Goal: Complete application form

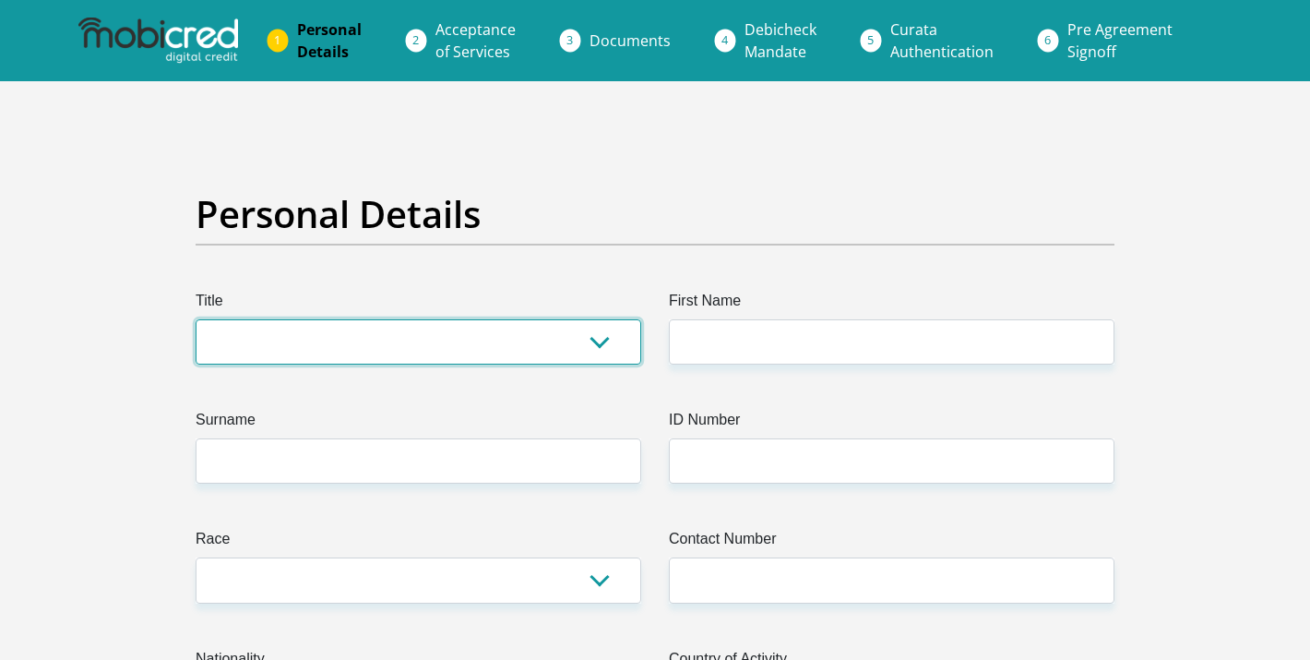
select select "Mr"
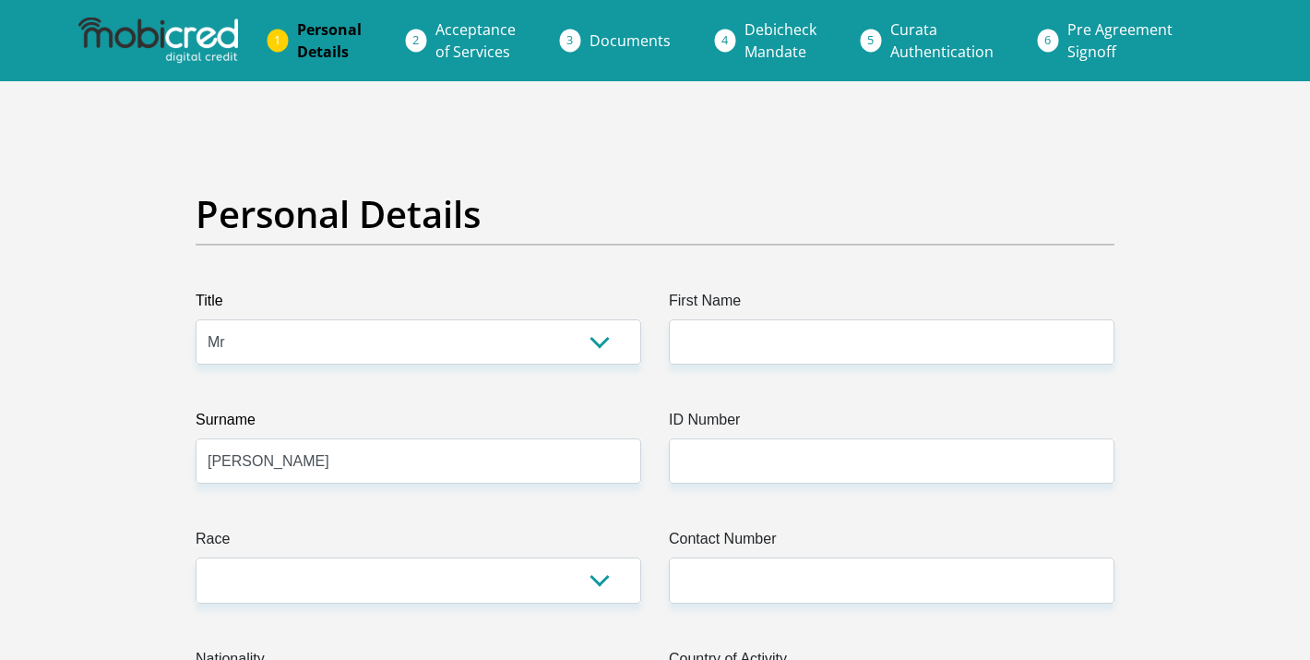
type input "[PERSON_NAME]"
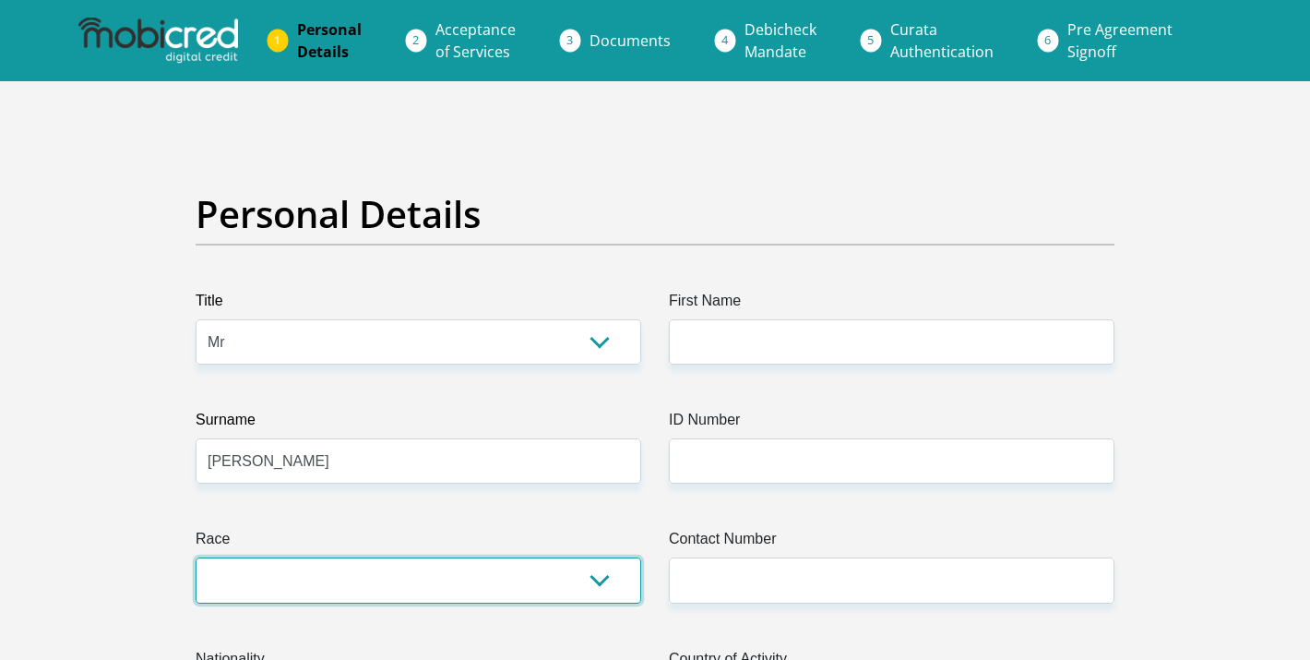
select select "2"
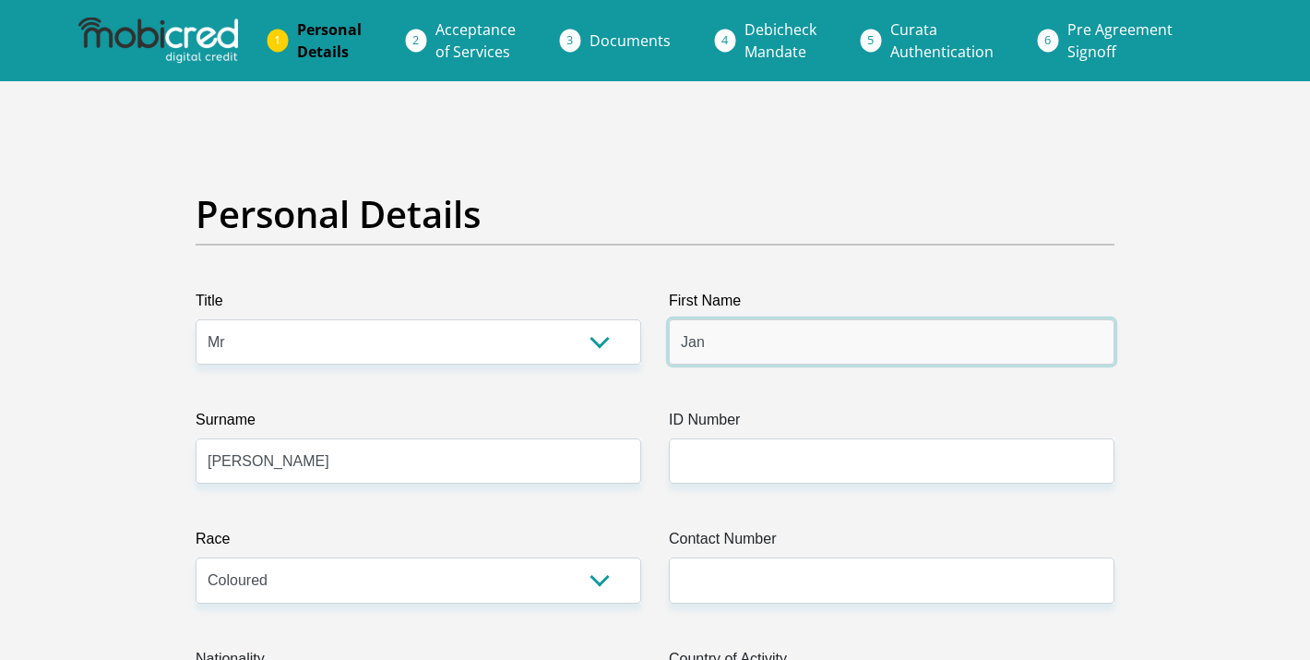
type input "Jan"
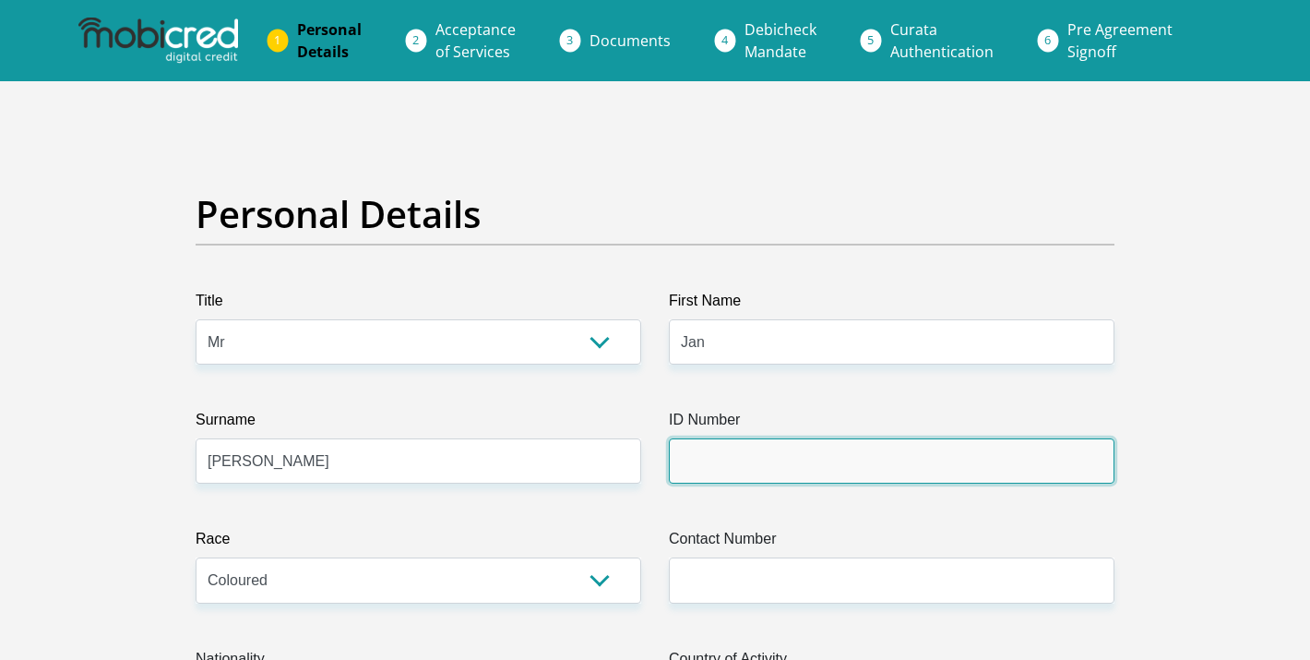
click at [809, 452] on input "ID Number" at bounding box center [892, 460] width 446 height 45
type input "6"
type input "7310305194081"
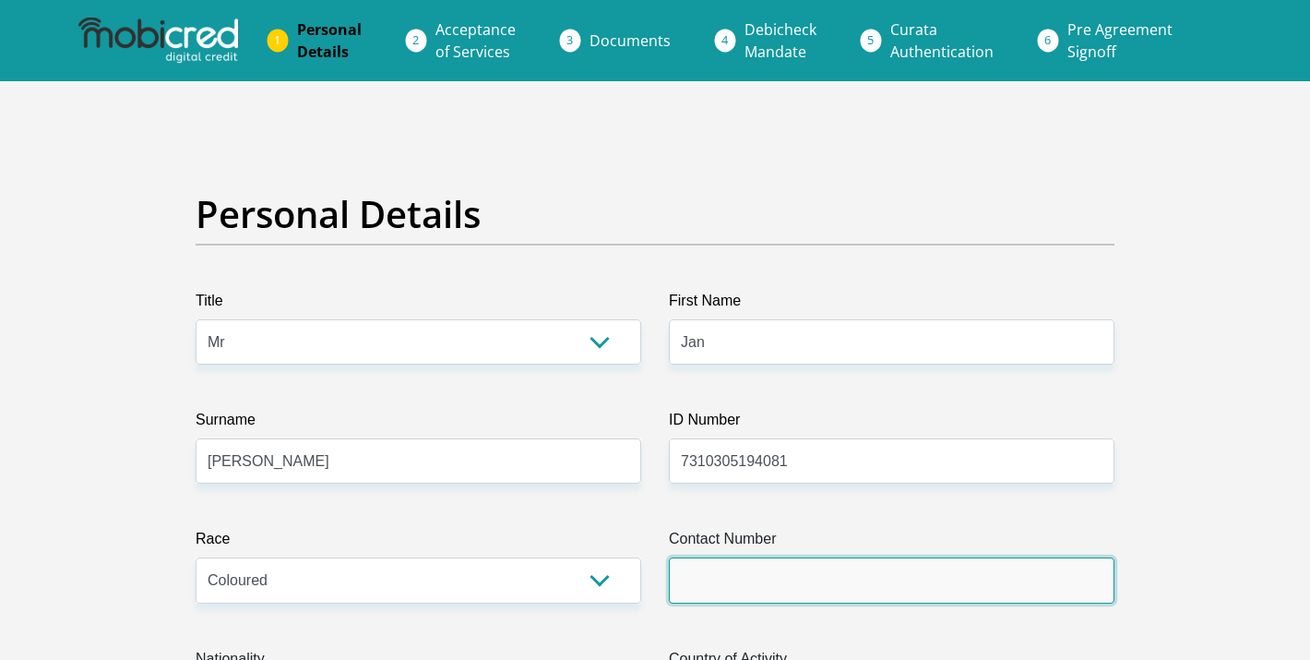
click at [812, 575] on input "Contact Number" at bounding box center [892, 579] width 446 height 45
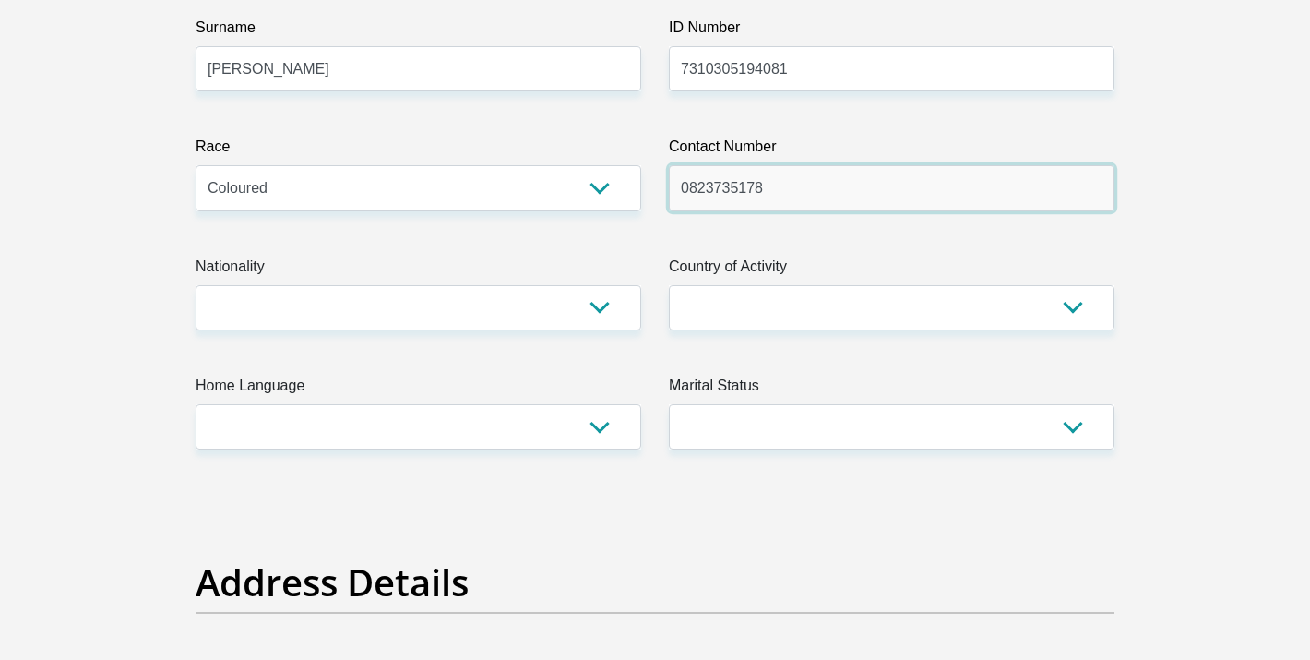
scroll to position [396, 0]
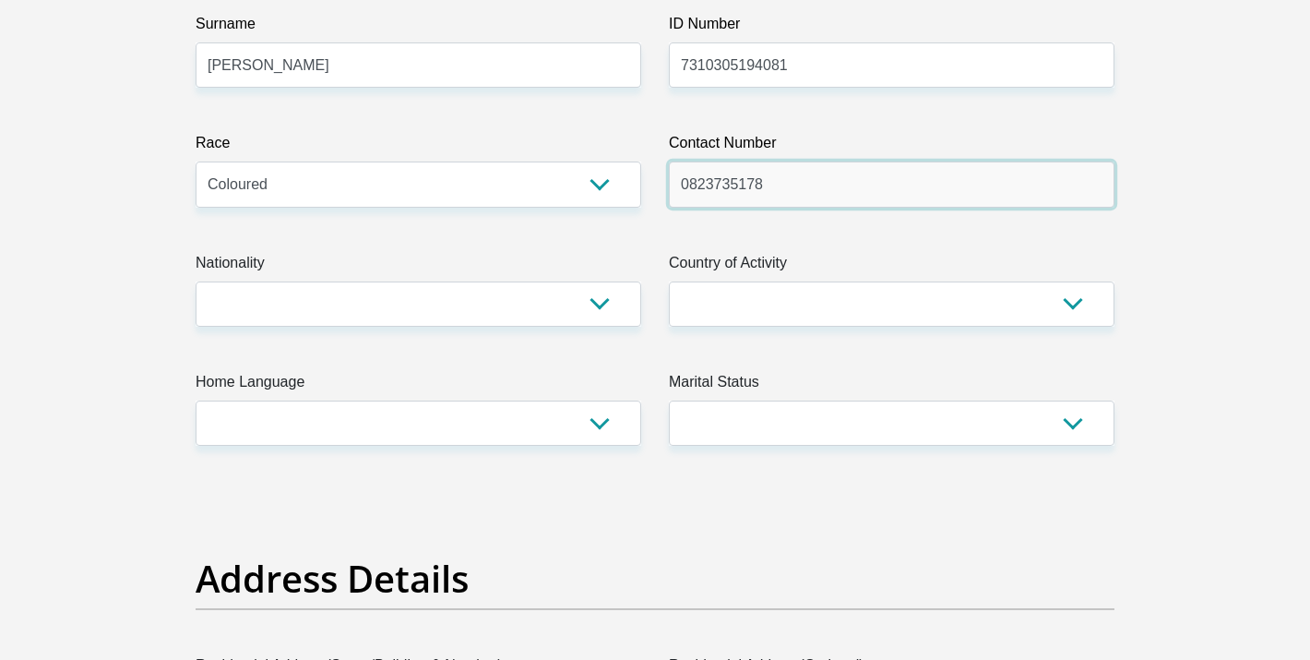
type input "0823735178"
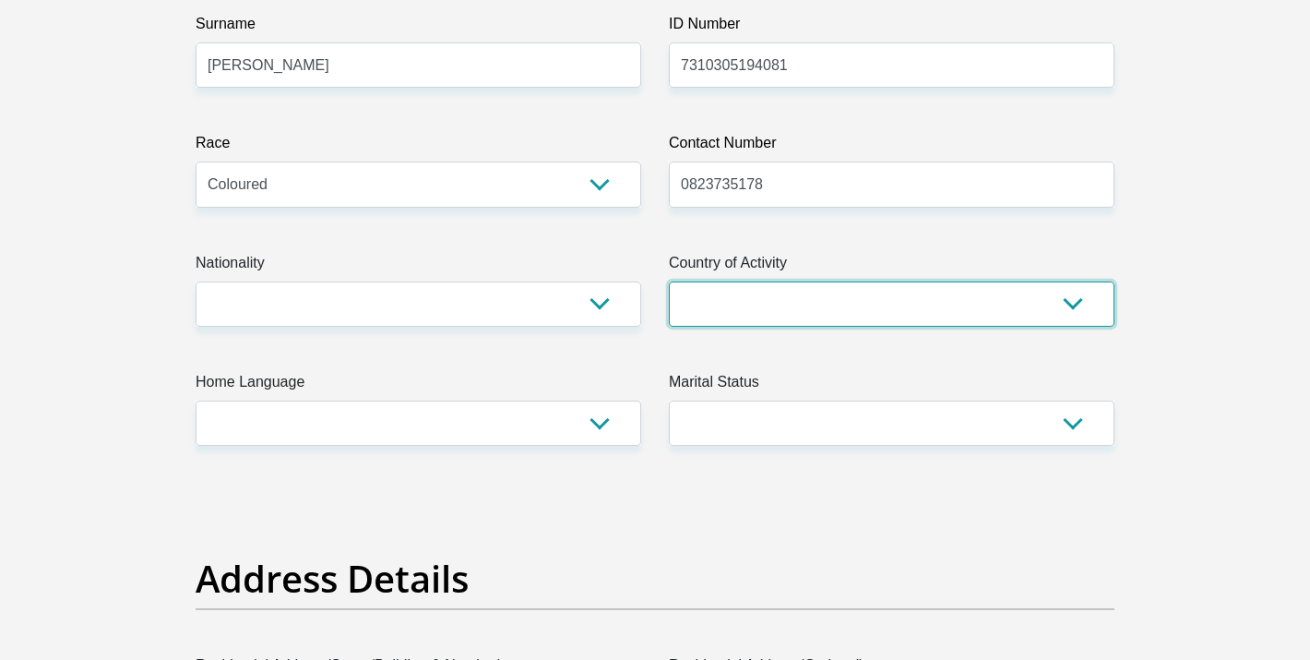
select select "ZAF"
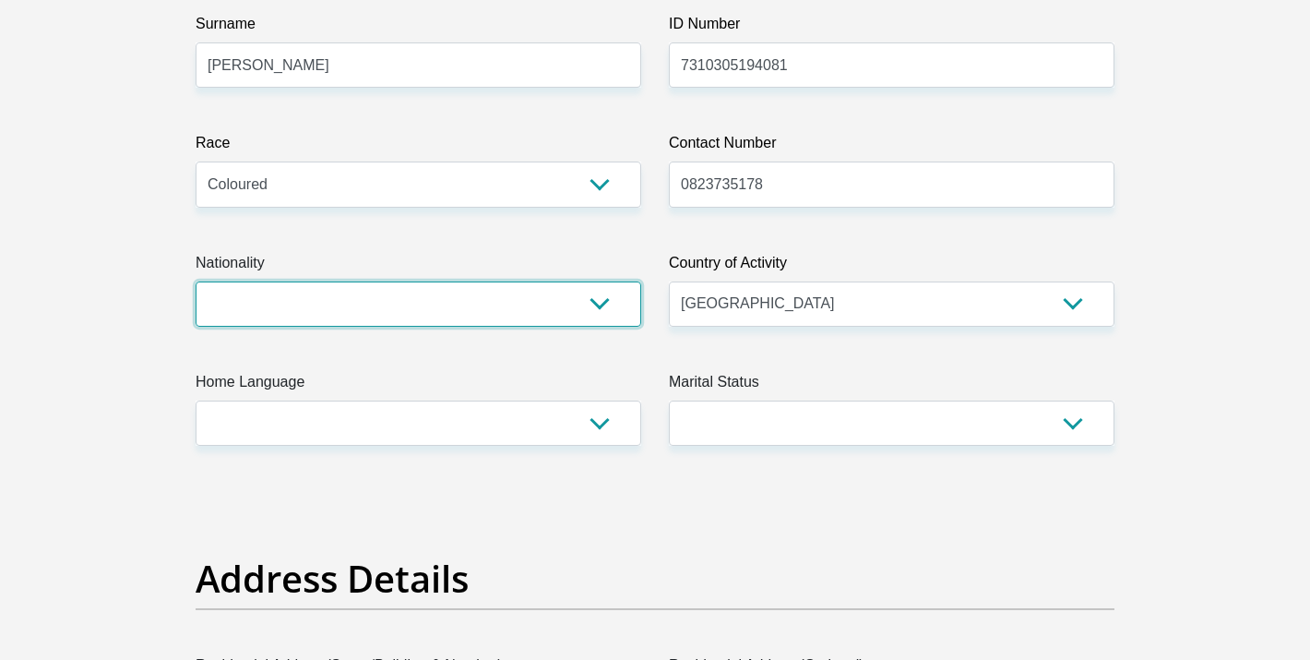
select select "ZAF"
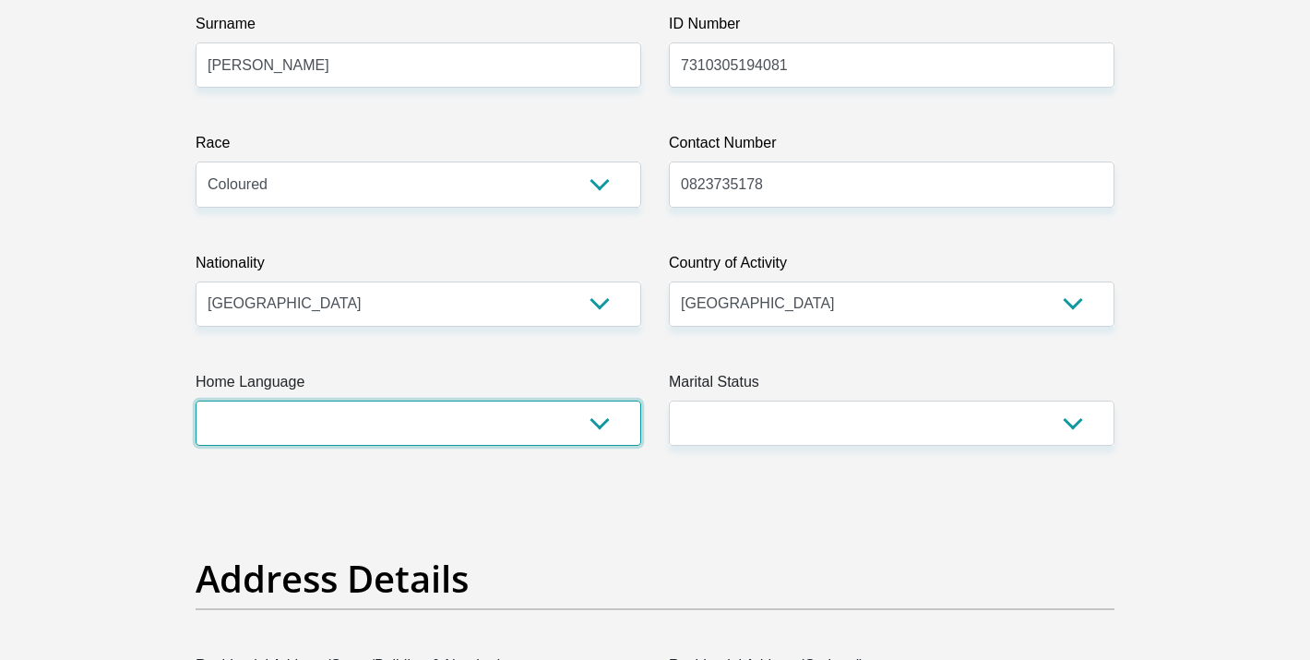
select select "afr"
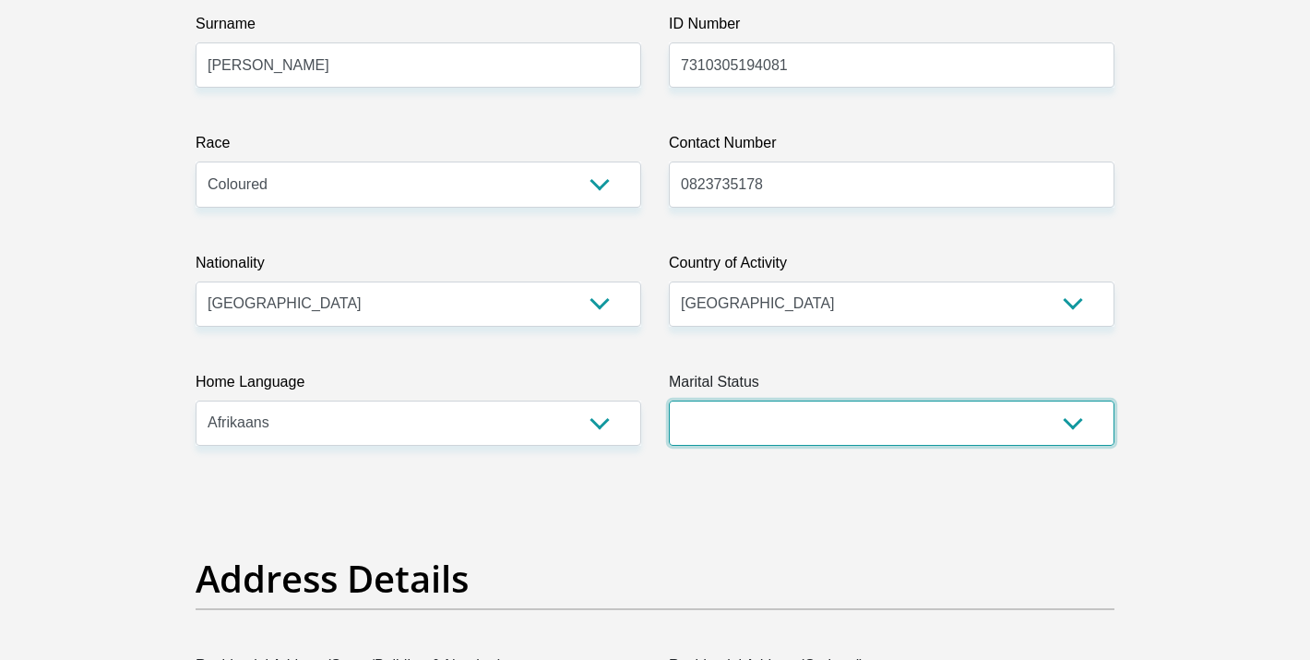
select select "5"
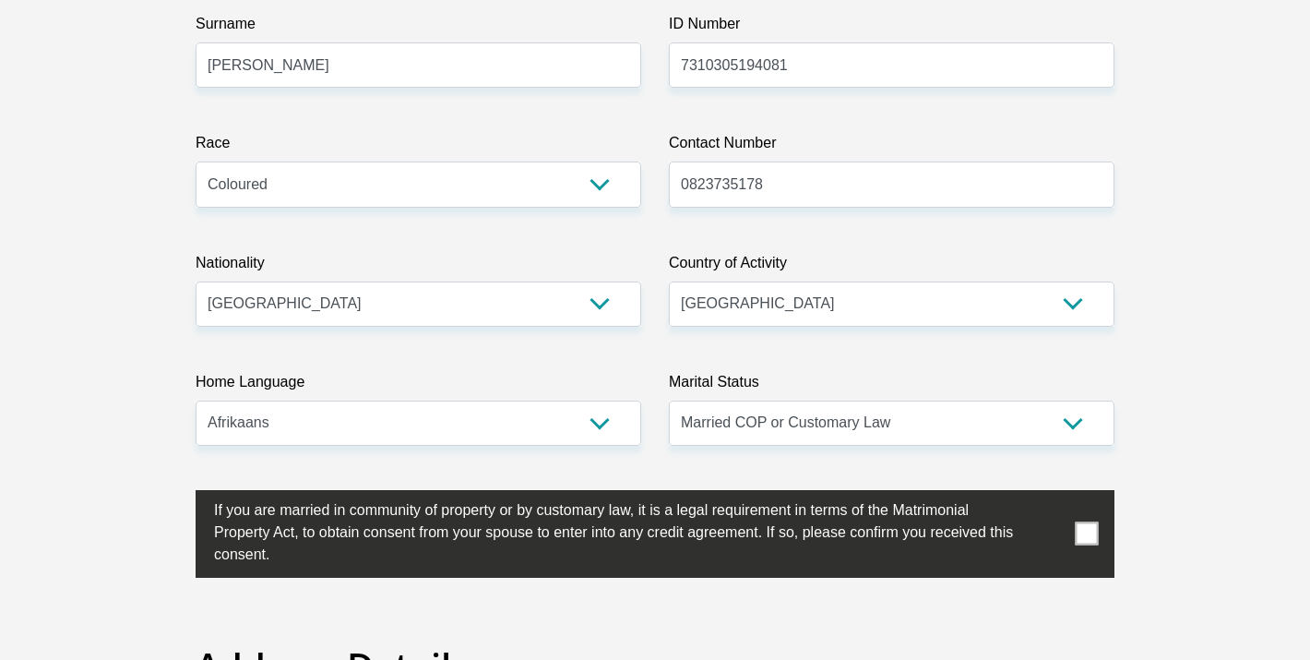
click at [1093, 539] on span at bounding box center [1087, 533] width 23 height 23
click at [177, 495] on input "checkbox" at bounding box center [177, 495] width 0 height 0
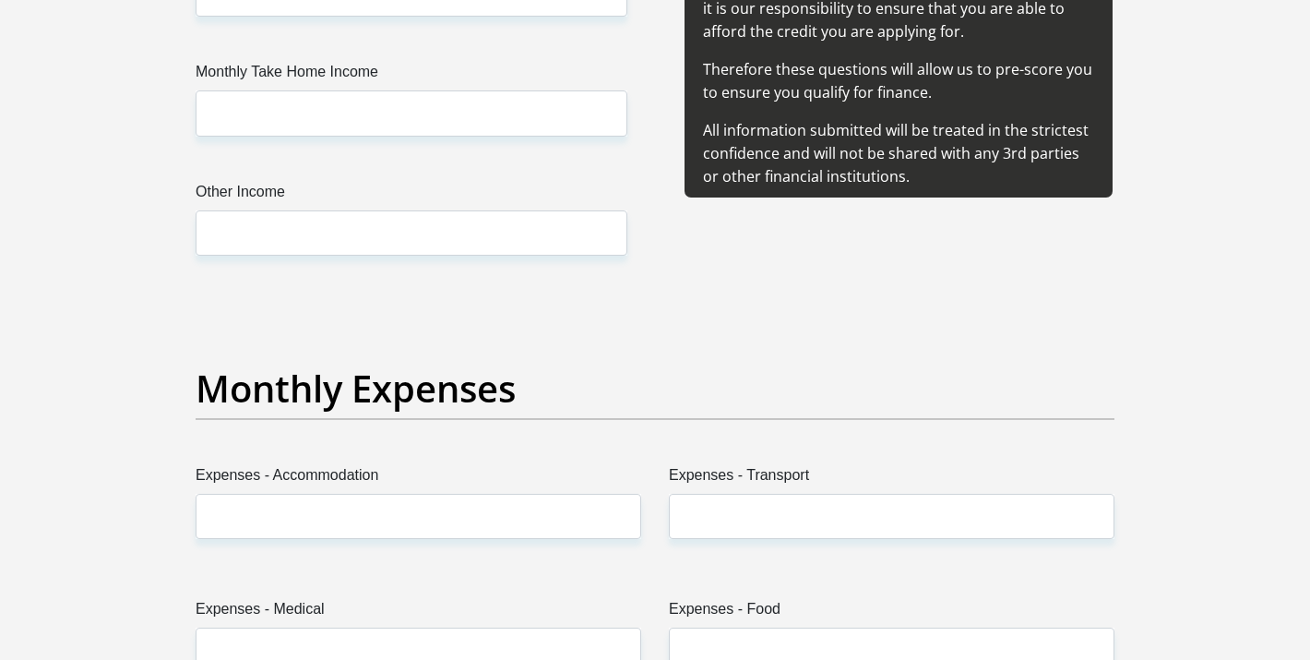
scroll to position [2013, 0]
